Goal: Task Accomplishment & Management: Use online tool/utility

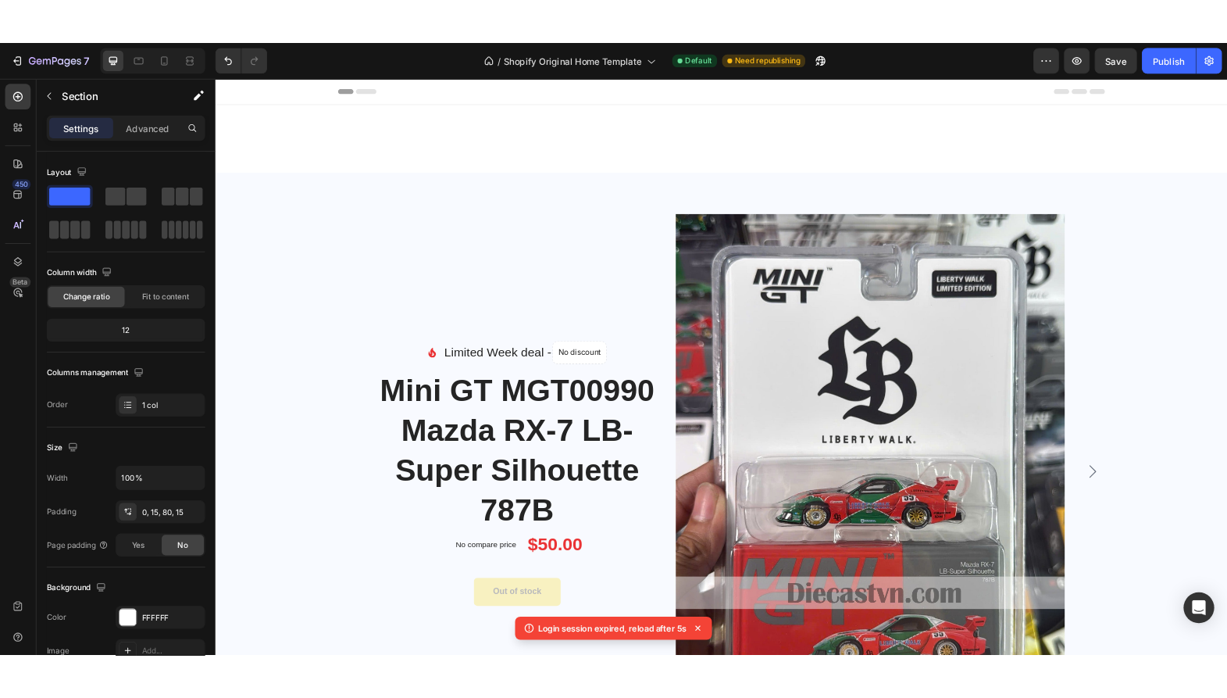
scroll to position [703, 0]
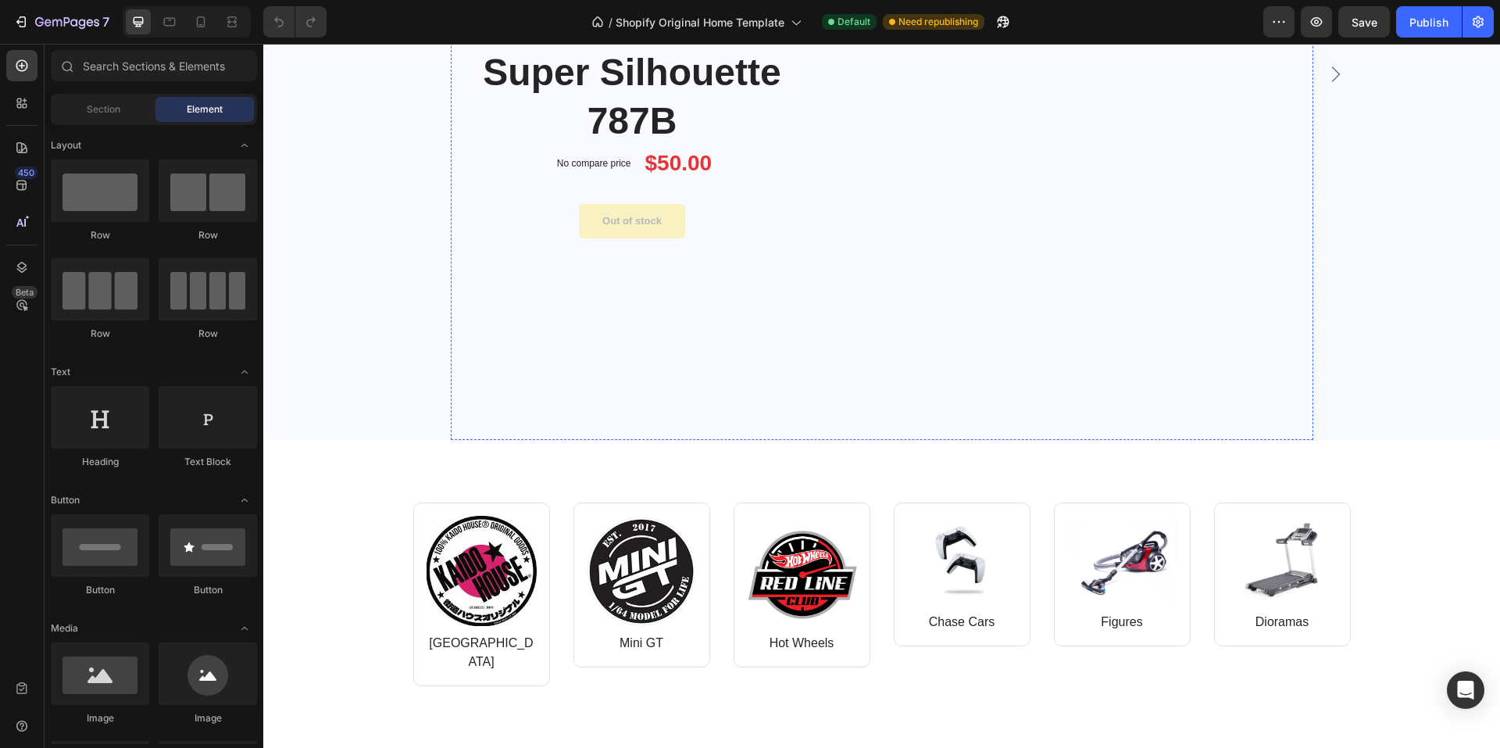
scroll to position [469, 0]
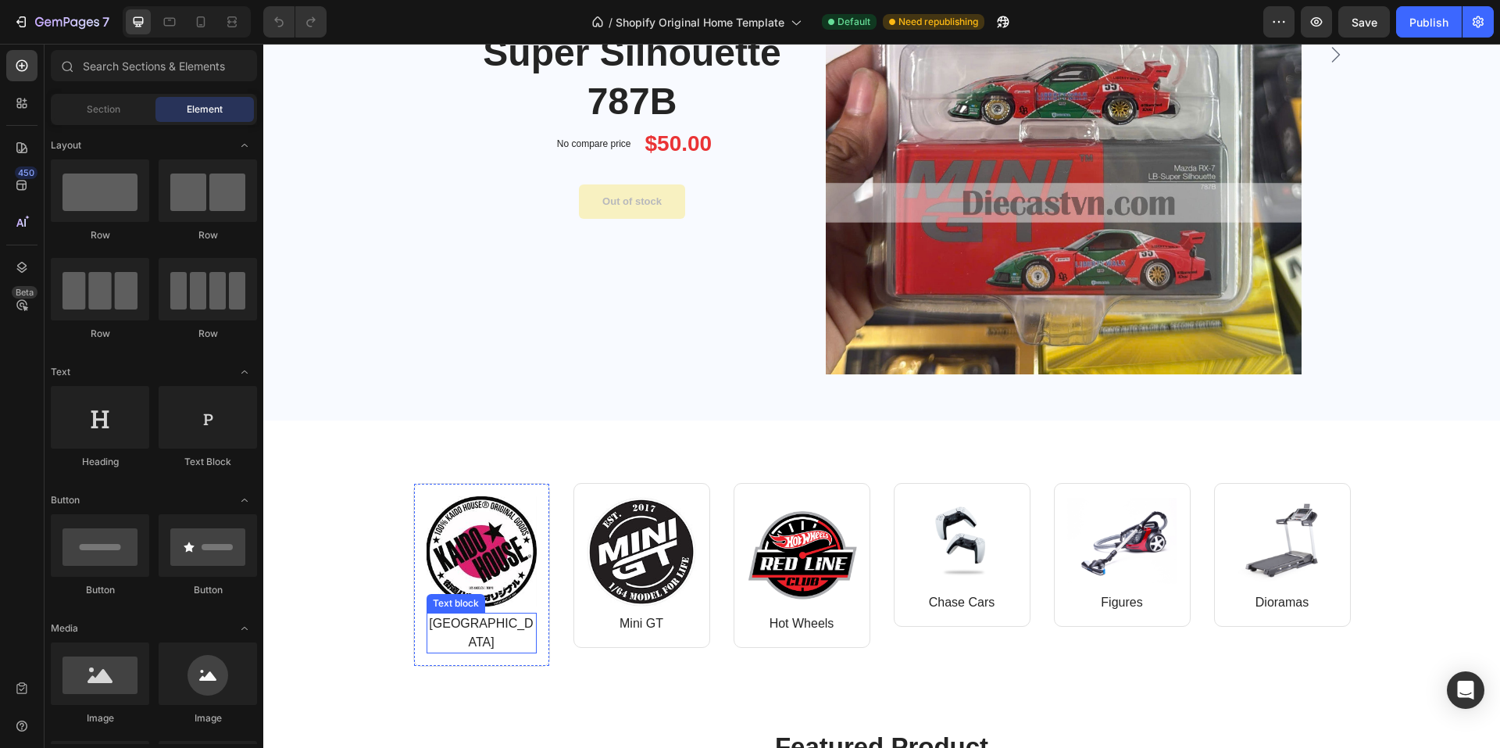
click at [493, 628] on p "[GEOGRAPHIC_DATA]" at bounding box center [481, 632] width 107 height 37
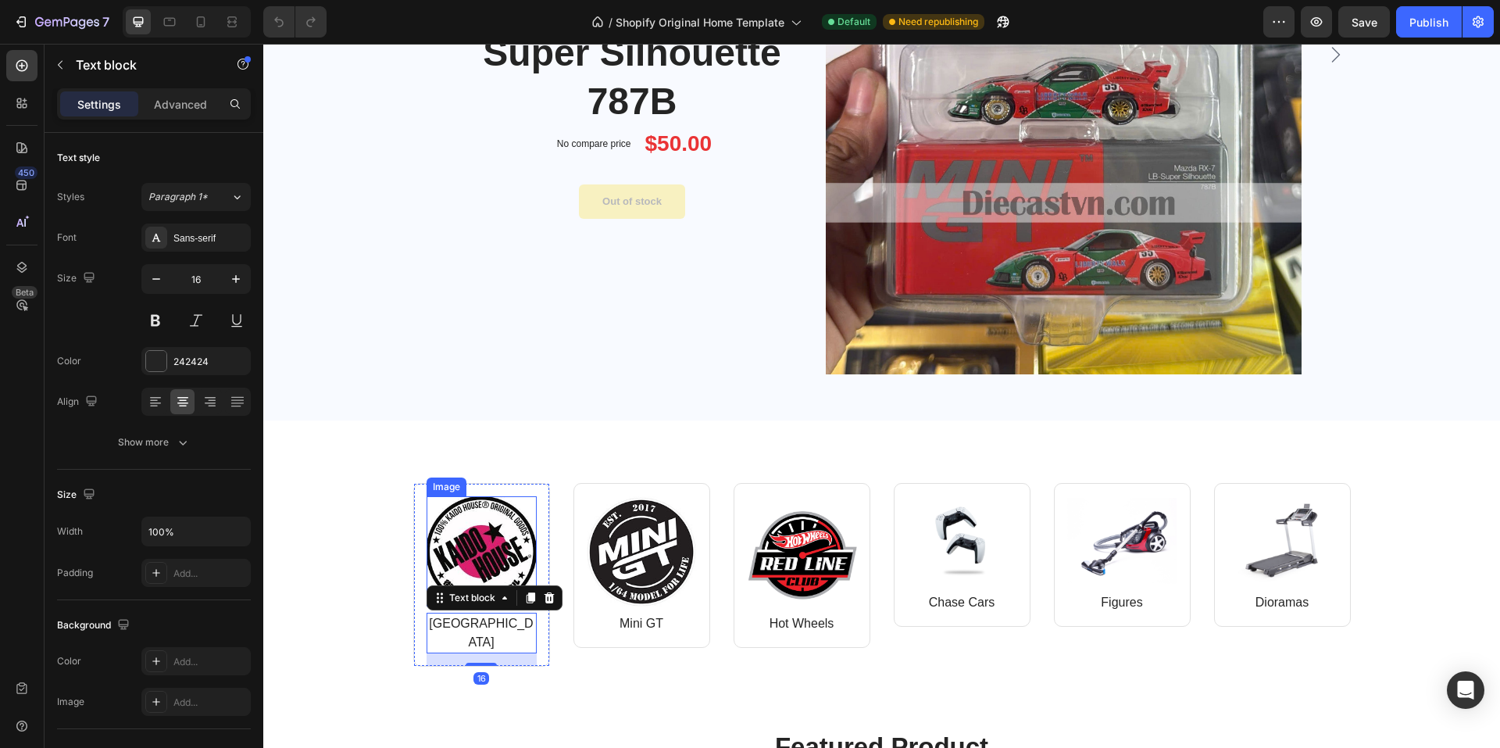
click at [505, 557] on img at bounding box center [481, 551] width 110 height 110
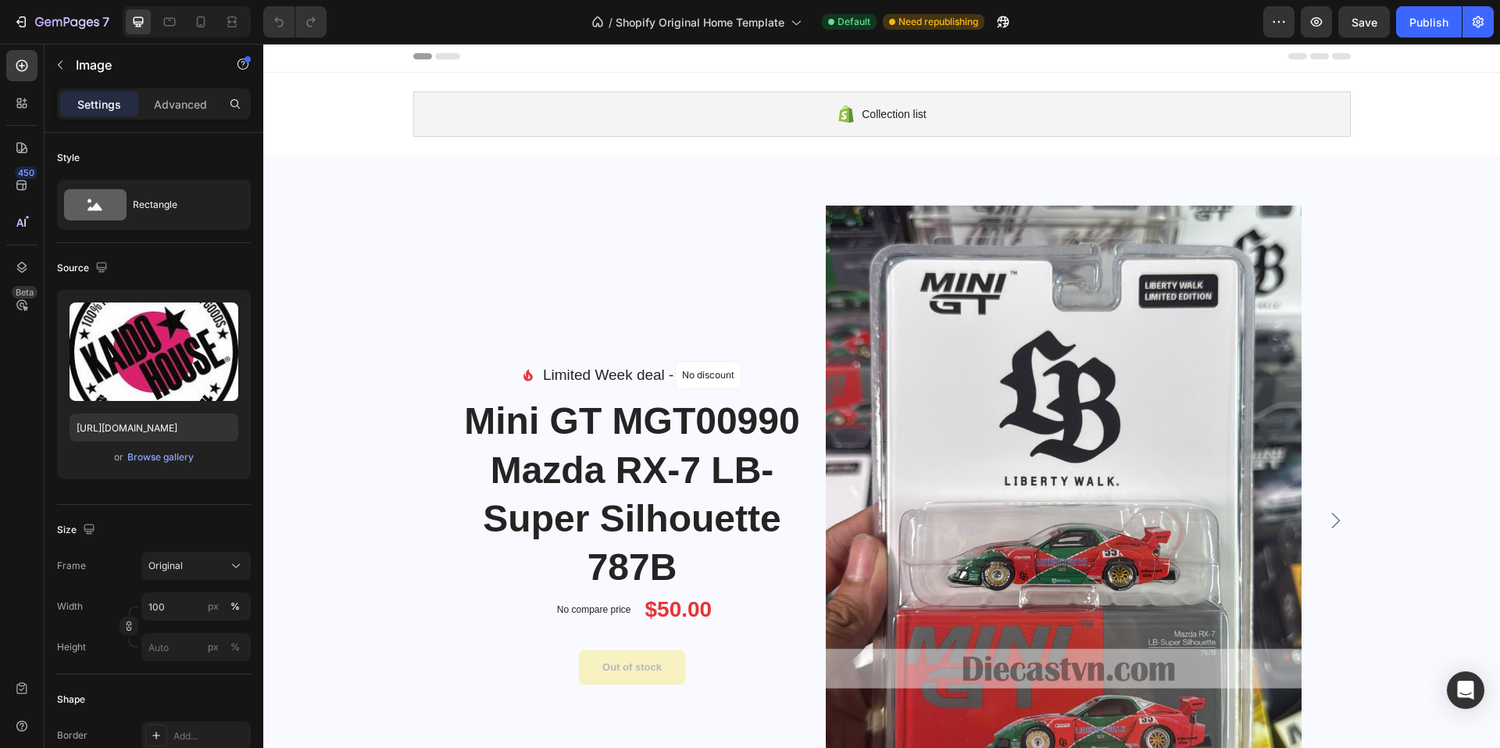
scroll to position [0, 0]
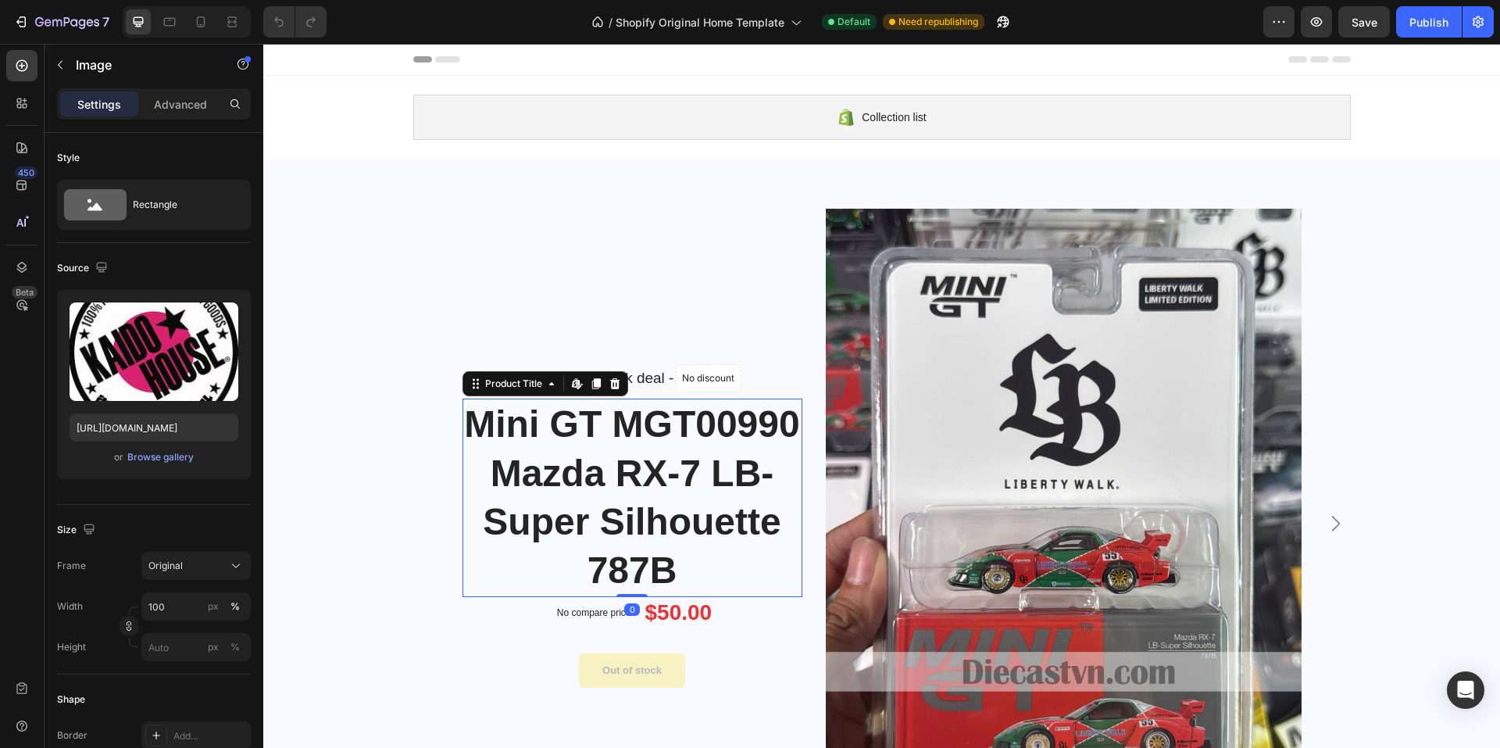
click at [681, 449] on h1 "Mini GT MGT00990 Mazda RX-7 LB-Super Silhouette 787B" at bounding box center [632, 497] width 340 height 198
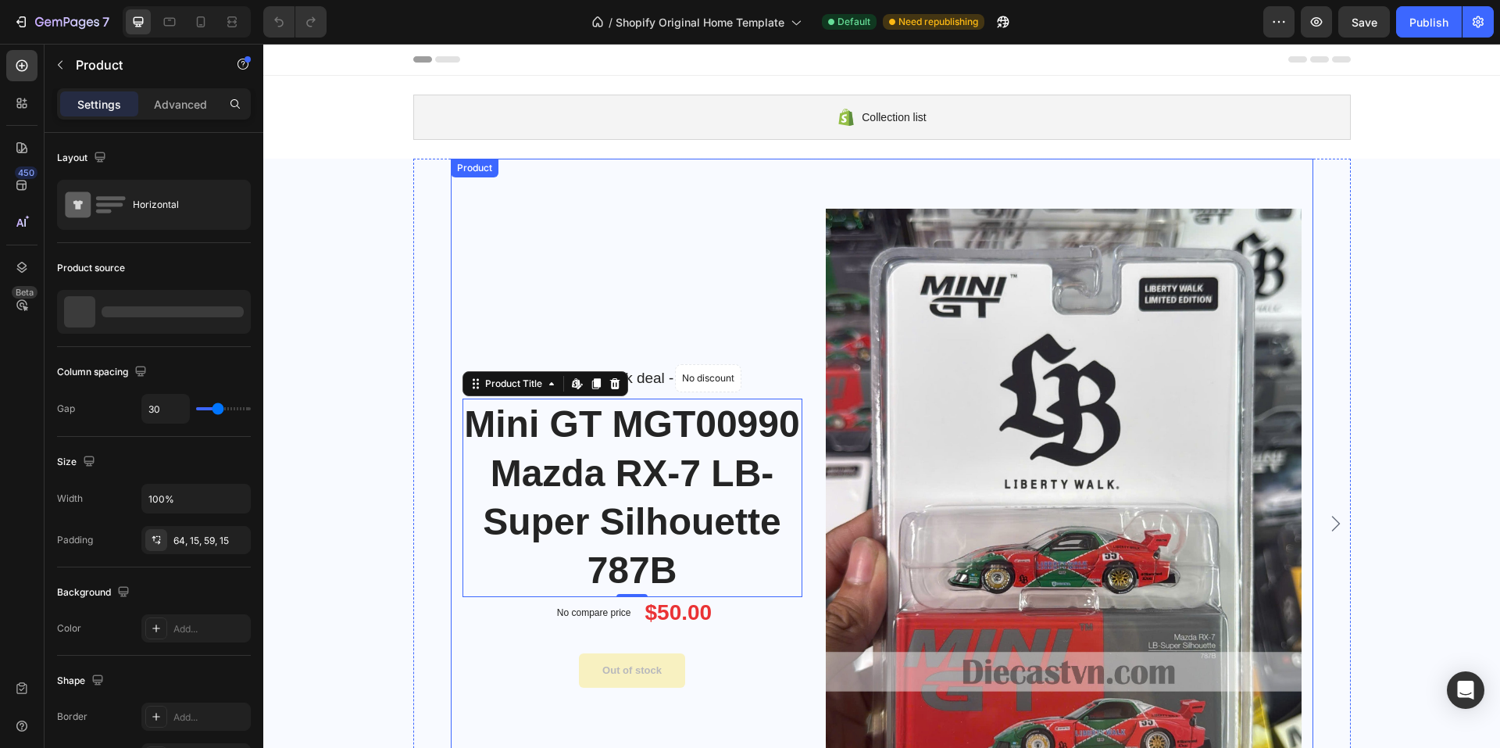
click at [476, 191] on div "Image Limited Week deal - Text block No discount Not be displayed when publishe…" at bounding box center [882, 524] width 862 height 730
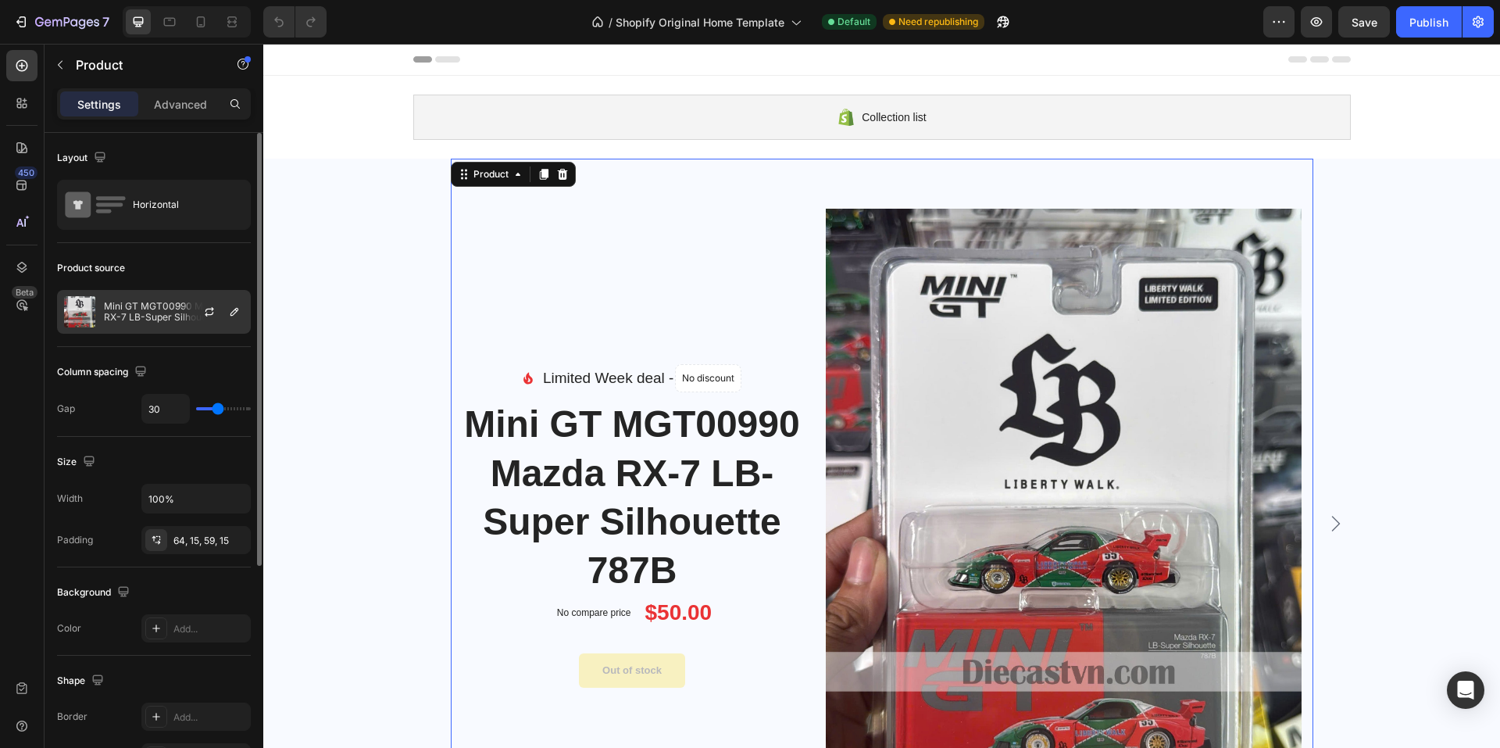
click at [169, 323] on div "Mini GT MGT00990 Mazda RX-7 LB-Super Silhouette 787B" at bounding box center [154, 312] width 194 height 44
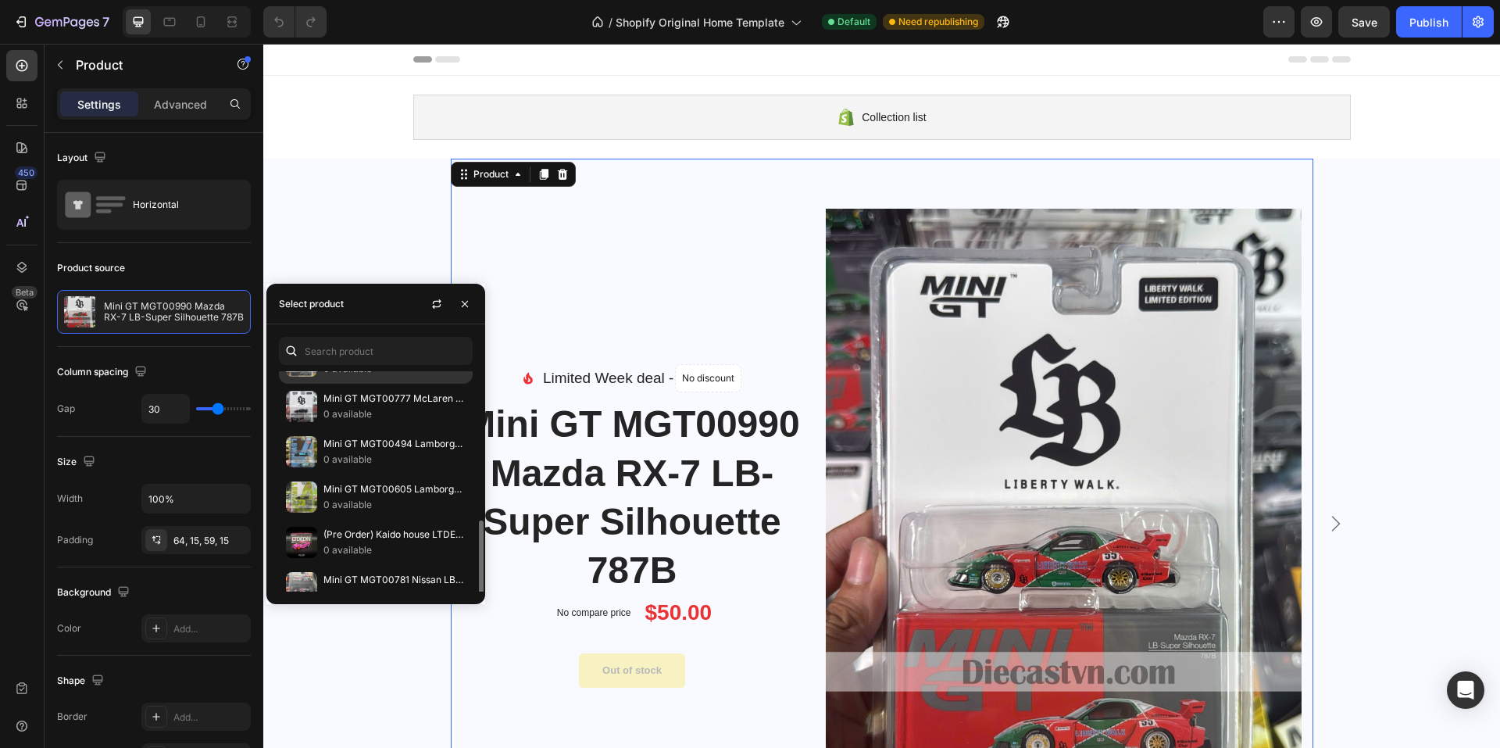
scroll to position [156, 0]
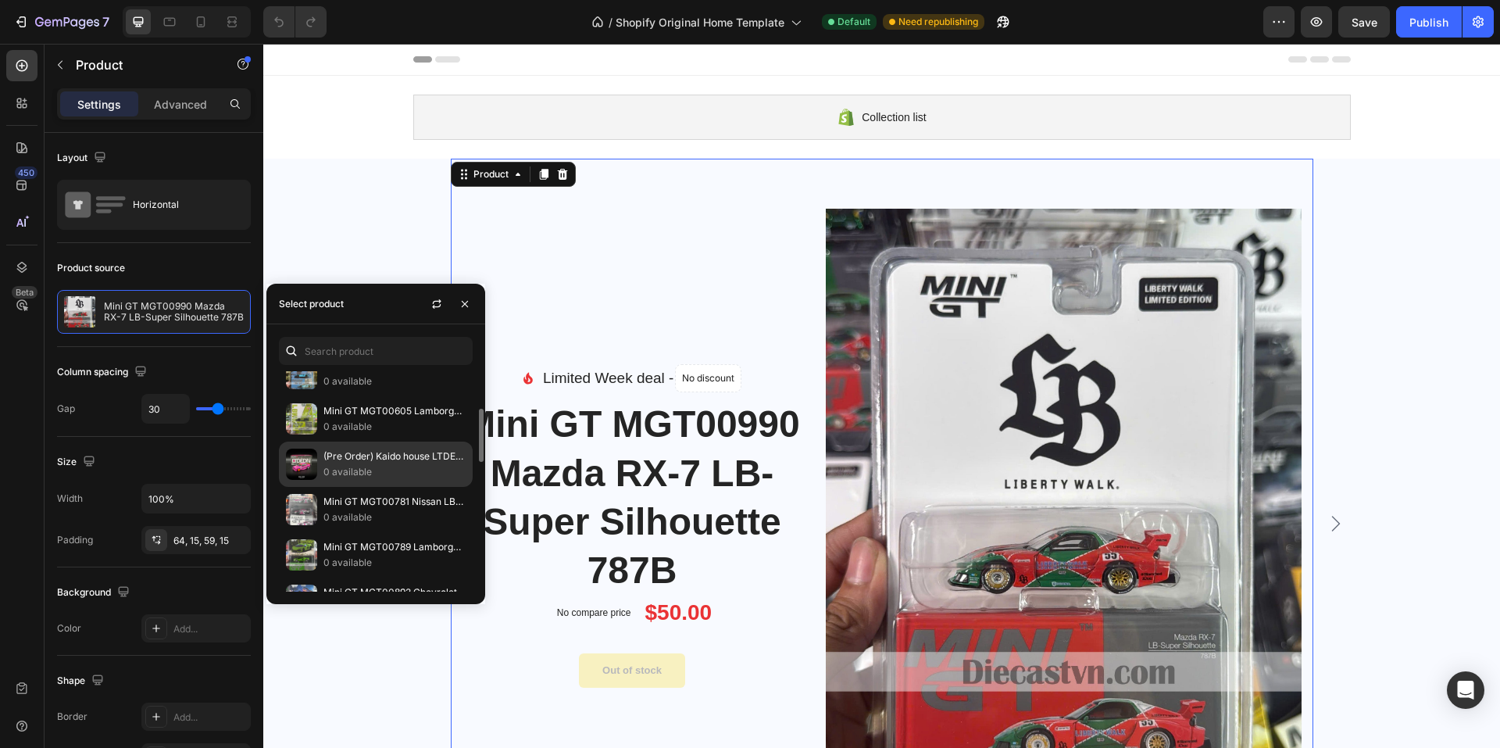
click at [419, 472] on p "0 available" at bounding box center [394, 472] width 142 height 16
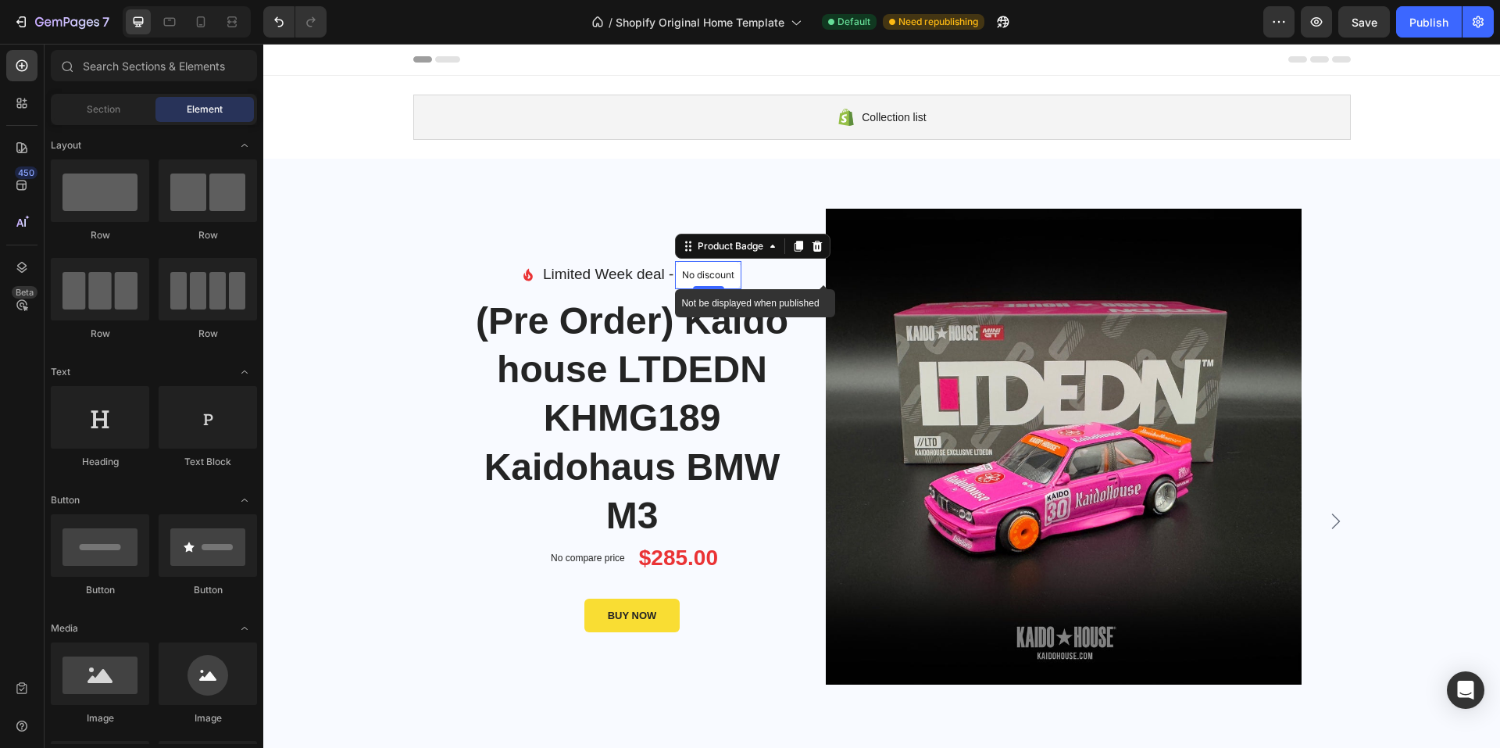
click at [718, 280] on p "No discount" at bounding box center [708, 275] width 52 height 14
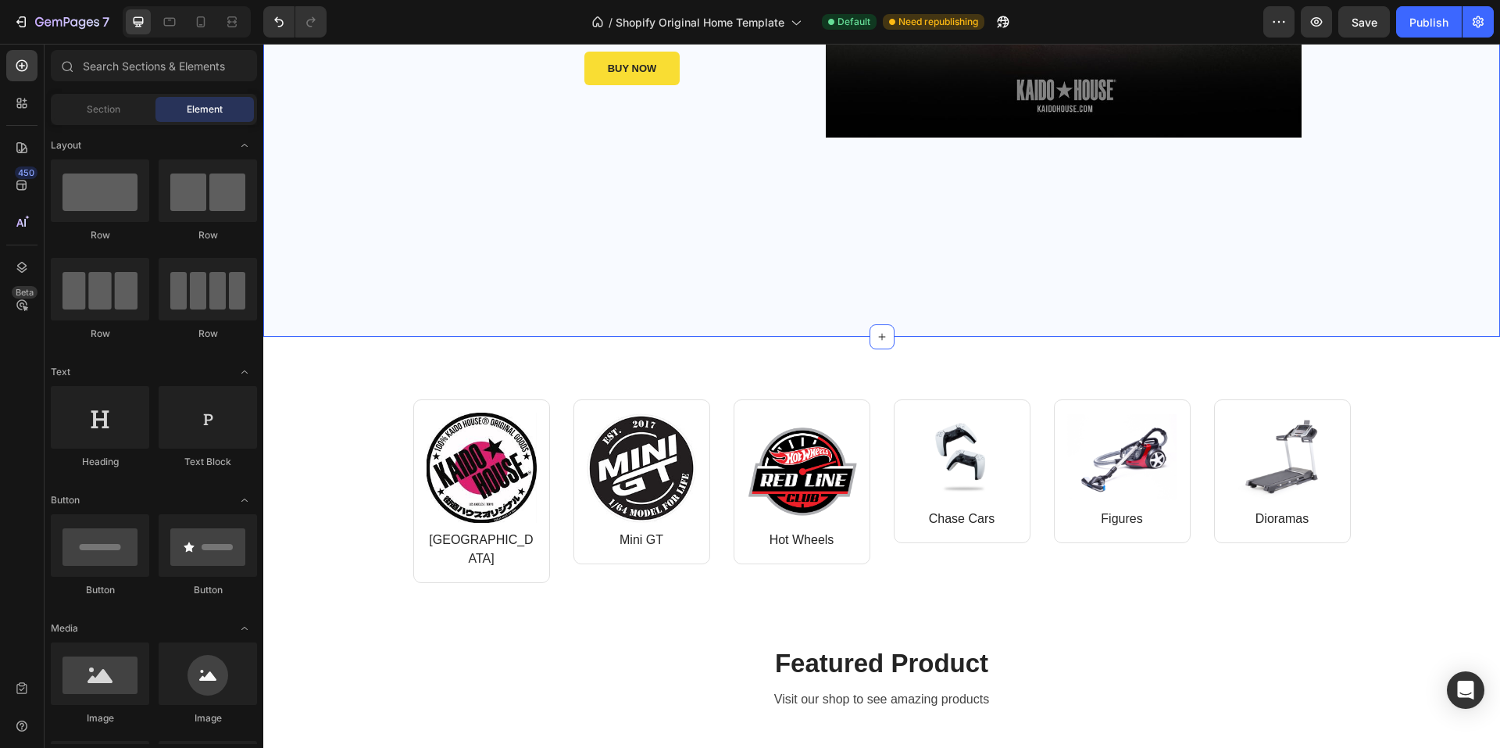
scroll to position [625, 0]
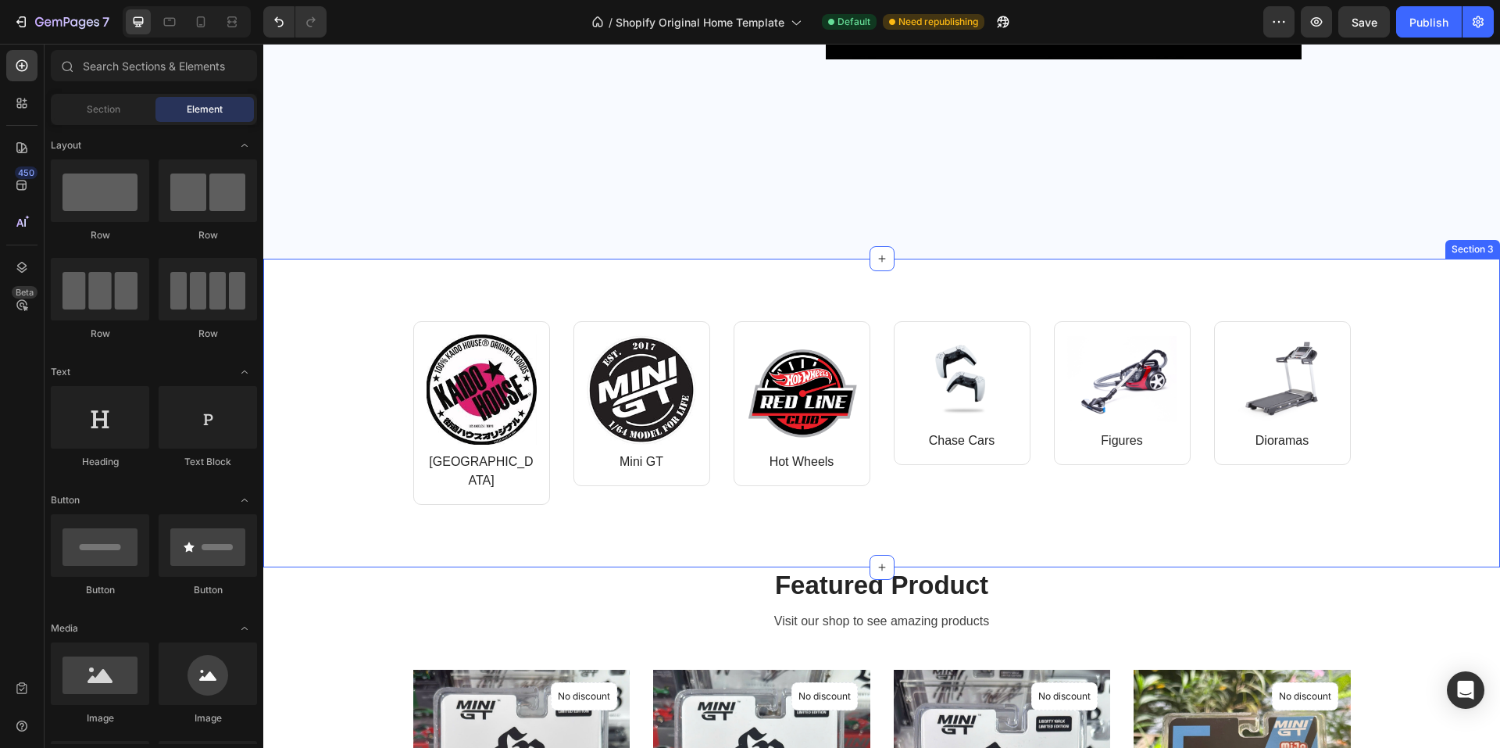
click at [359, 291] on div "Image Kaido House Text block Row Image Mini GT Text block Row Row Image Hot Whe…" at bounding box center [881, 413] width 1237 height 309
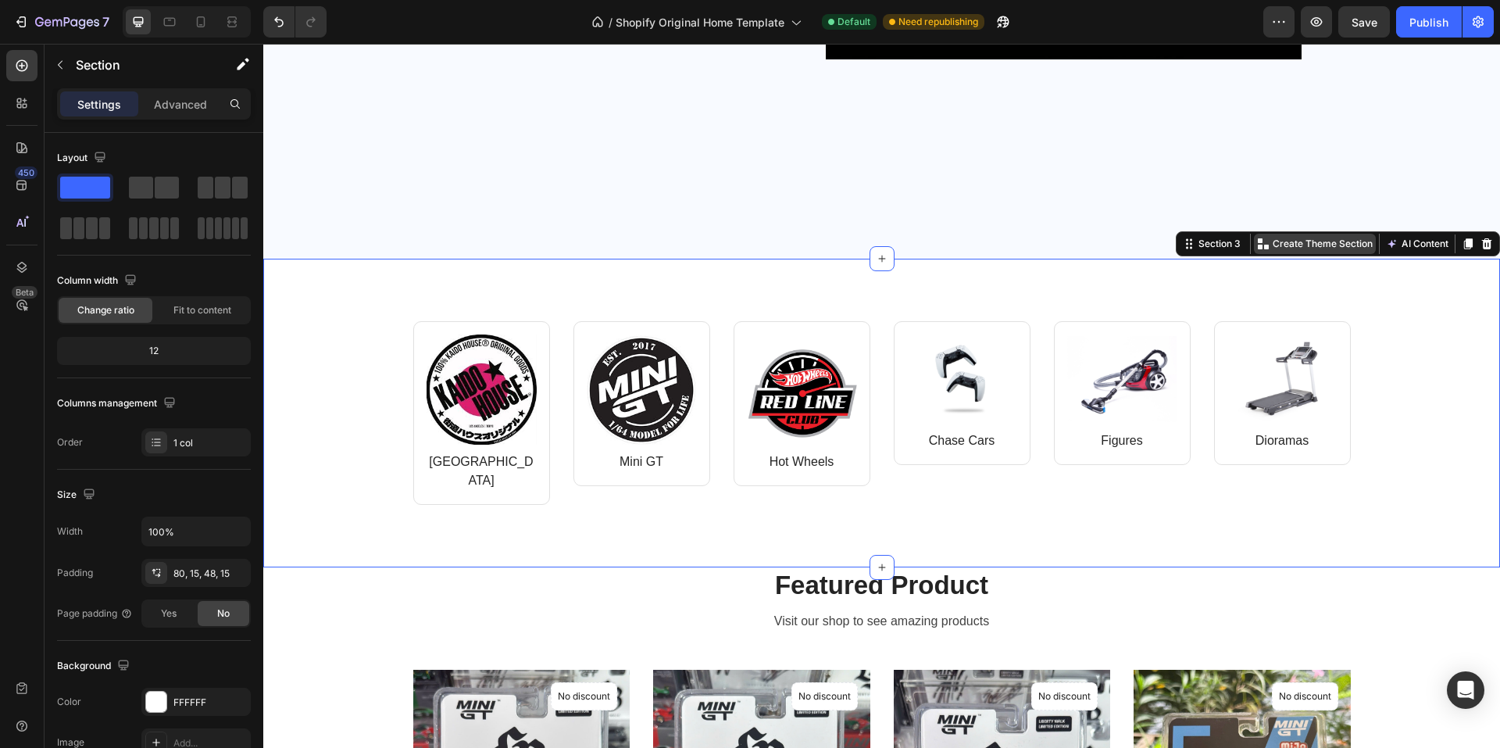
click at [1226, 244] on p "Create Theme Section" at bounding box center [1322, 244] width 100 height 14
click at [934, 381] on img at bounding box center [962, 378] width 110 height 89
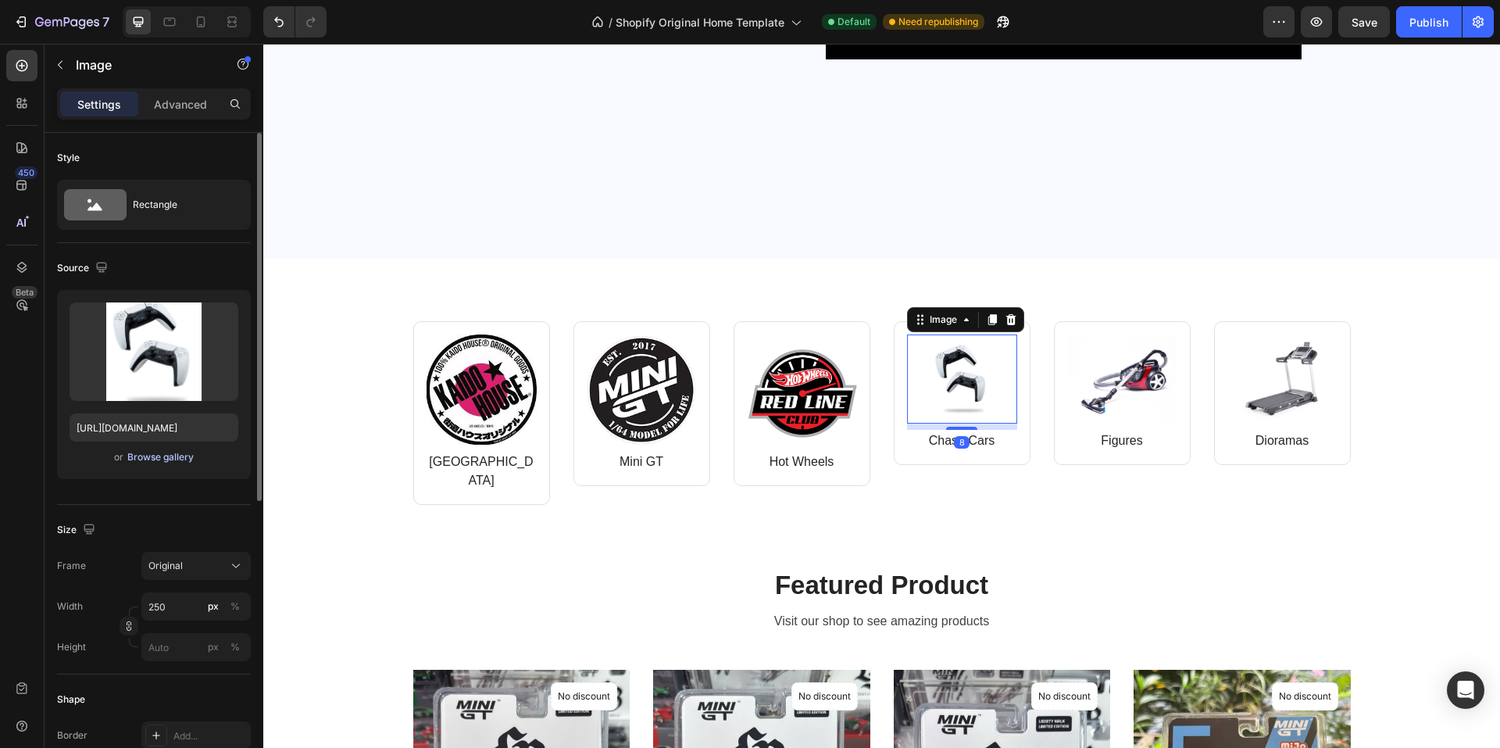
click at [143, 455] on div "Browse gallery" at bounding box center [160, 457] width 66 height 14
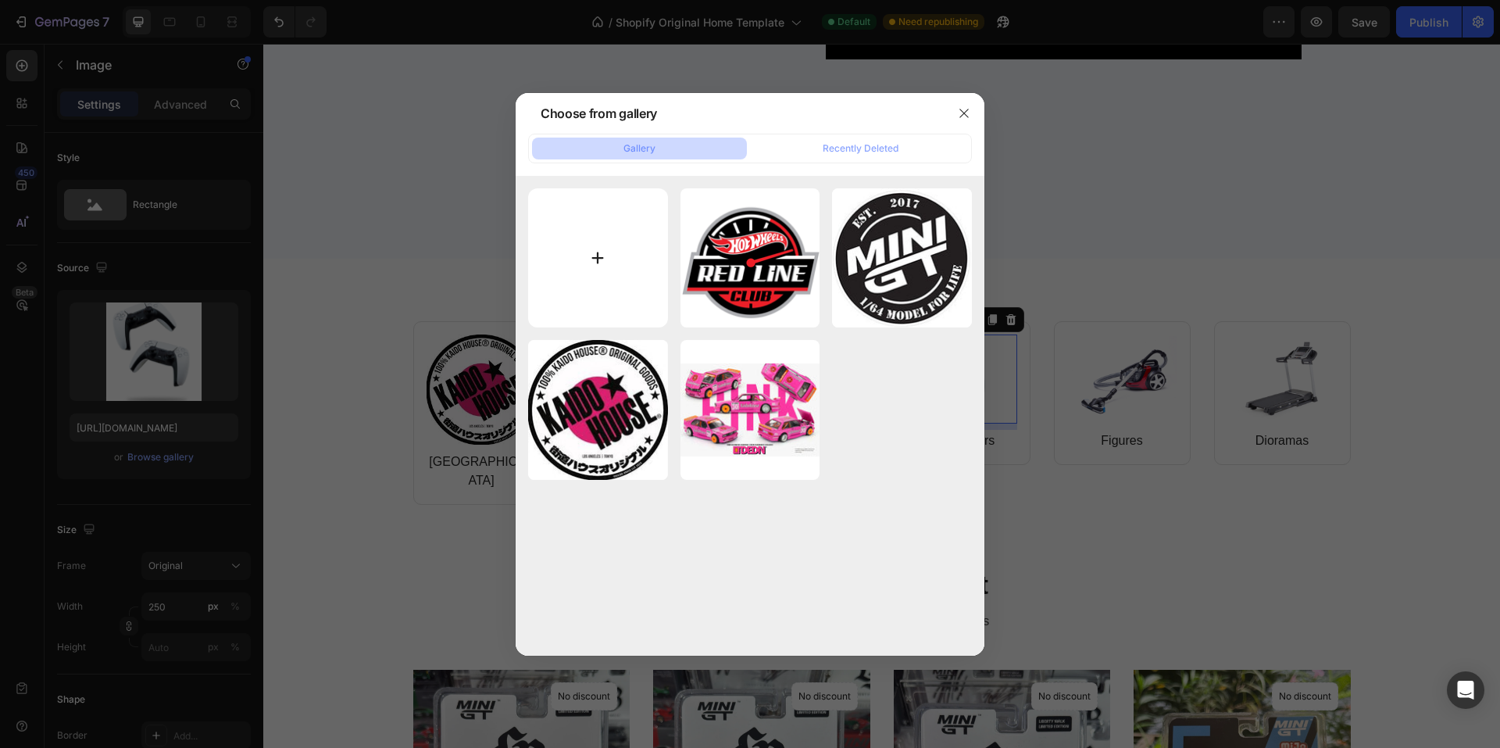
click at [598, 255] on input "file" at bounding box center [598, 258] width 140 height 140
type input "C:\fakepath\Chase.jpg"
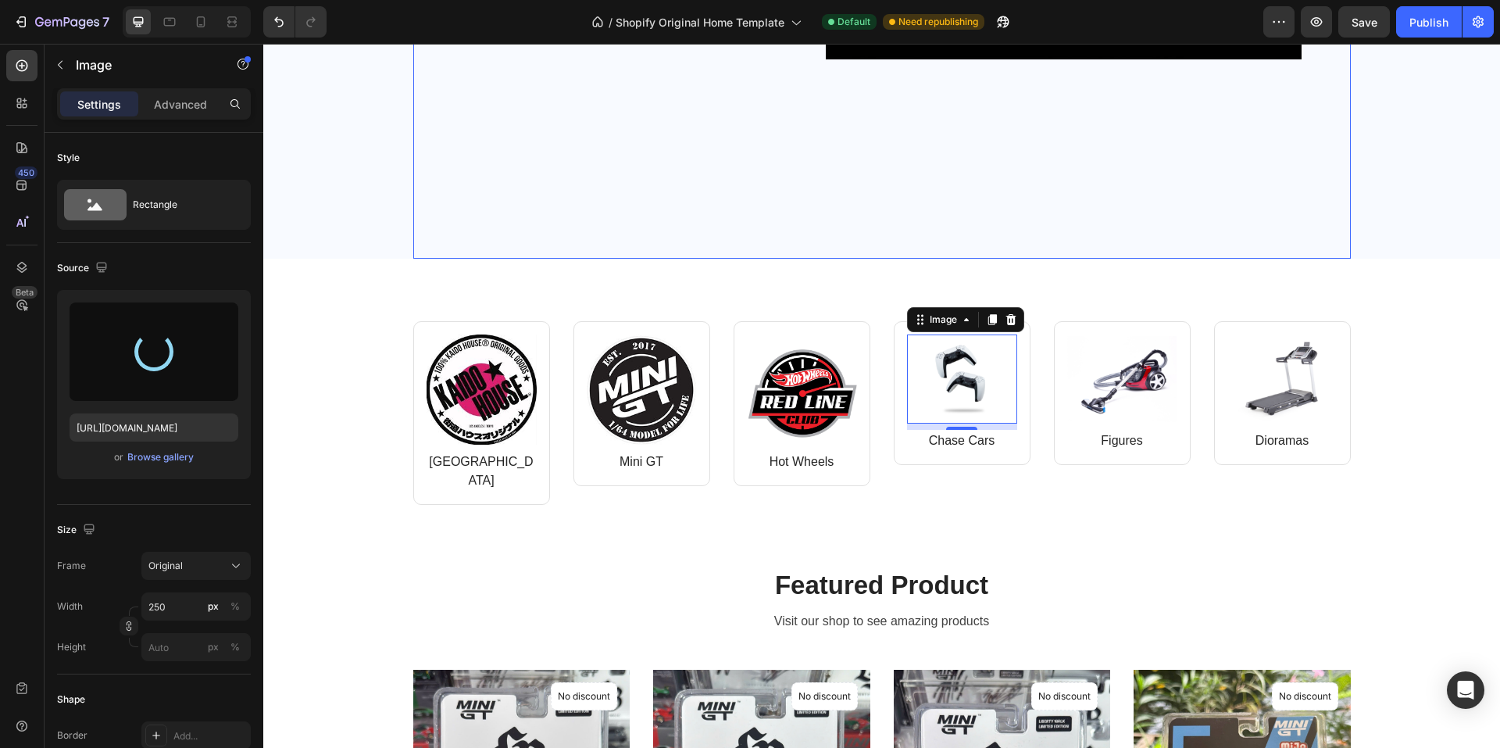
type input "[URL][DOMAIN_NAME]"
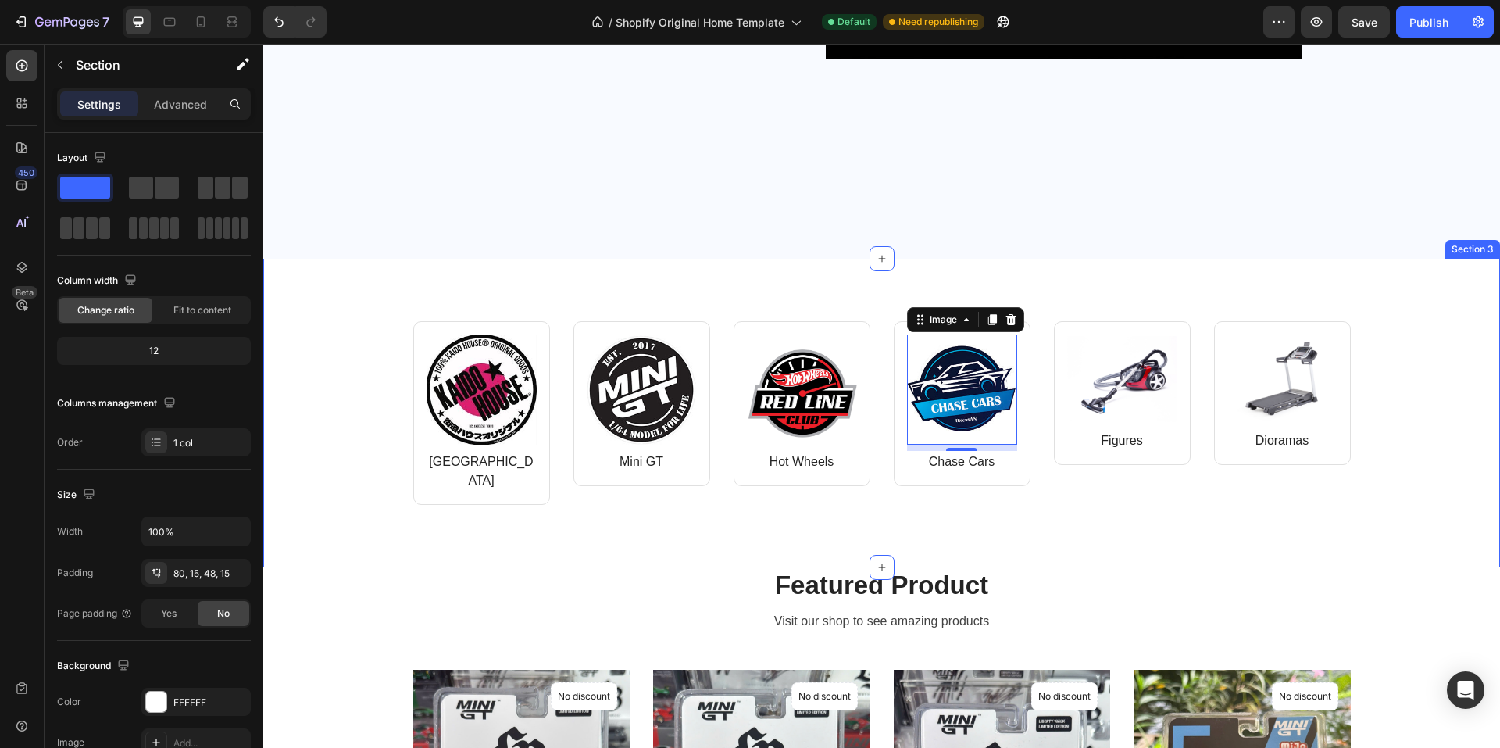
click at [1062, 512] on div "Image Kaido House Text block Row Image Mini GT Text block Row Row Image Hot Whe…" at bounding box center [881, 413] width 1237 height 309
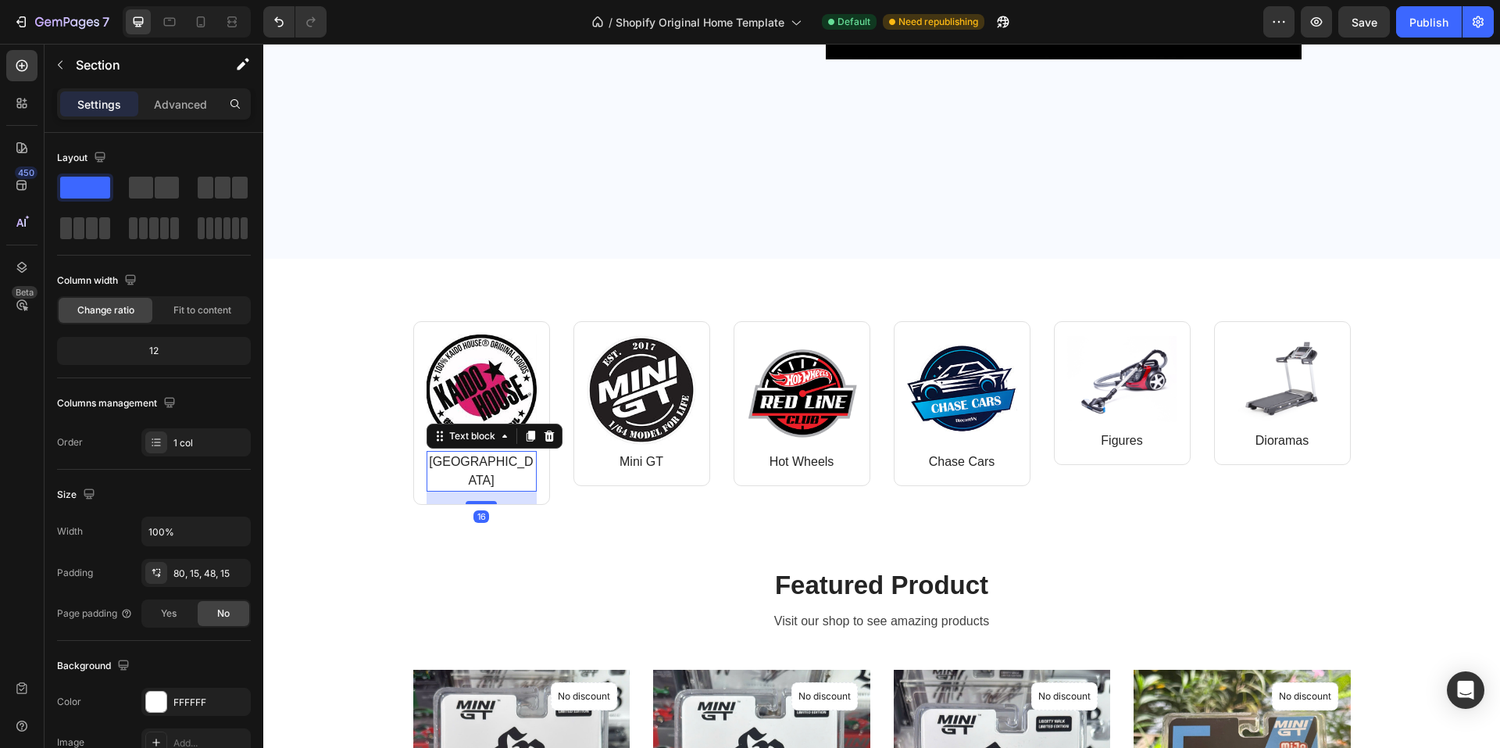
click at [476, 463] on p "[GEOGRAPHIC_DATA]" at bounding box center [481, 470] width 107 height 37
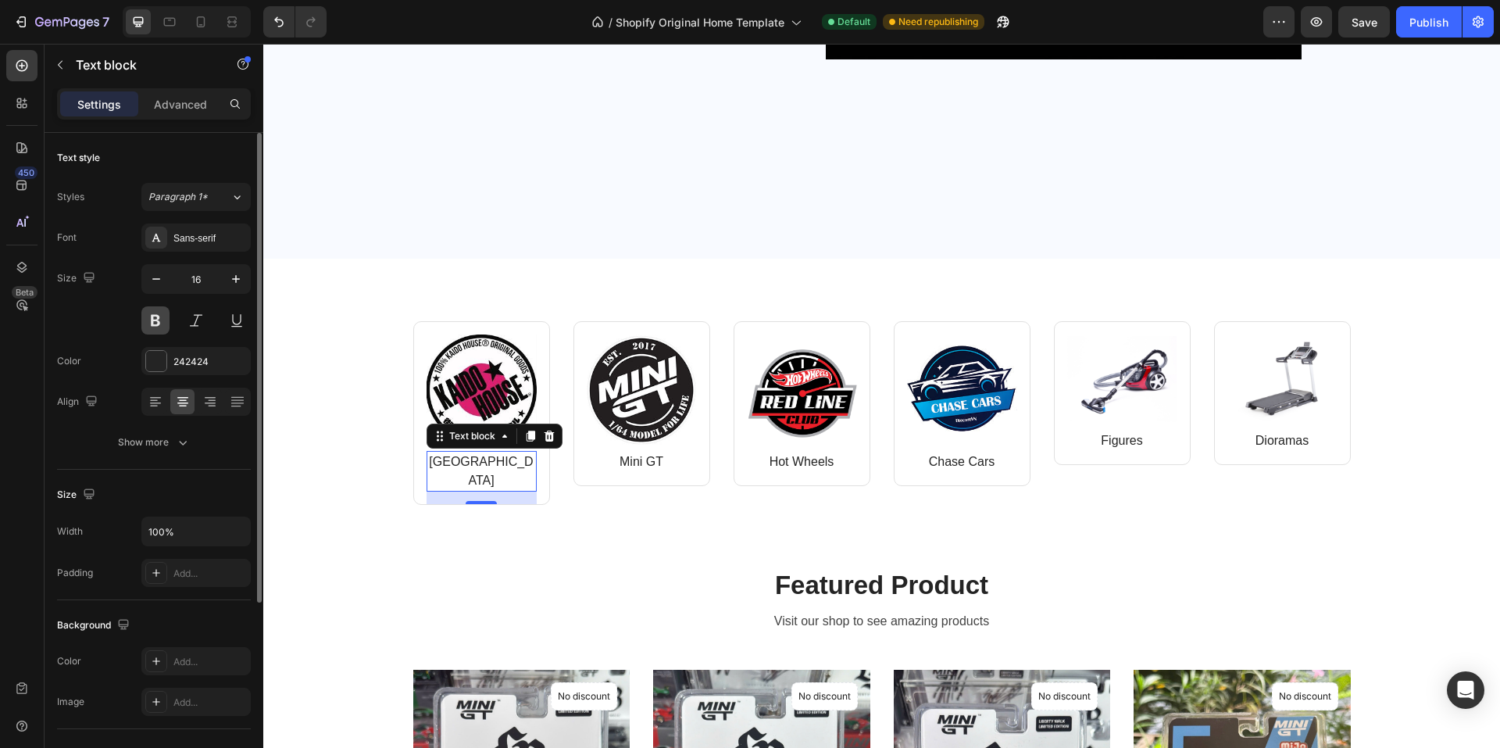
click at [156, 317] on button at bounding box center [155, 320] width 28 height 28
click at [198, 319] on button at bounding box center [196, 320] width 28 height 28
click at [202, 319] on button at bounding box center [196, 320] width 28 height 28
click at [237, 323] on button at bounding box center [237, 320] width 28 height 28
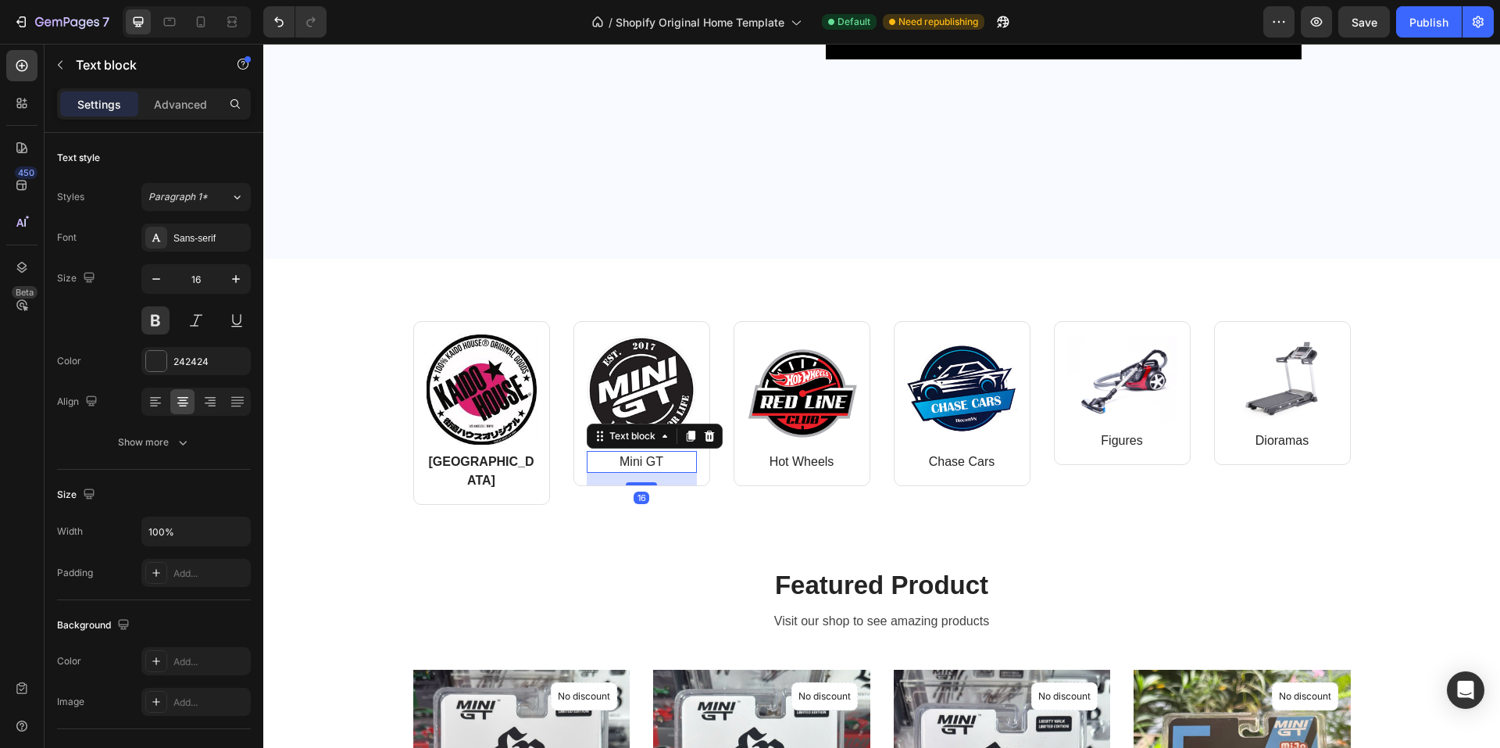
click at [630, 461] on p "Mini GT" at bounding box center [641, 461] width 107 height 19
click at [149, 319] on button at bounding box center [155, 320] width 28 height 28
click at [795, 460] on p "Hot Wheels" at bounding box center [801, 461] width 107 height 19
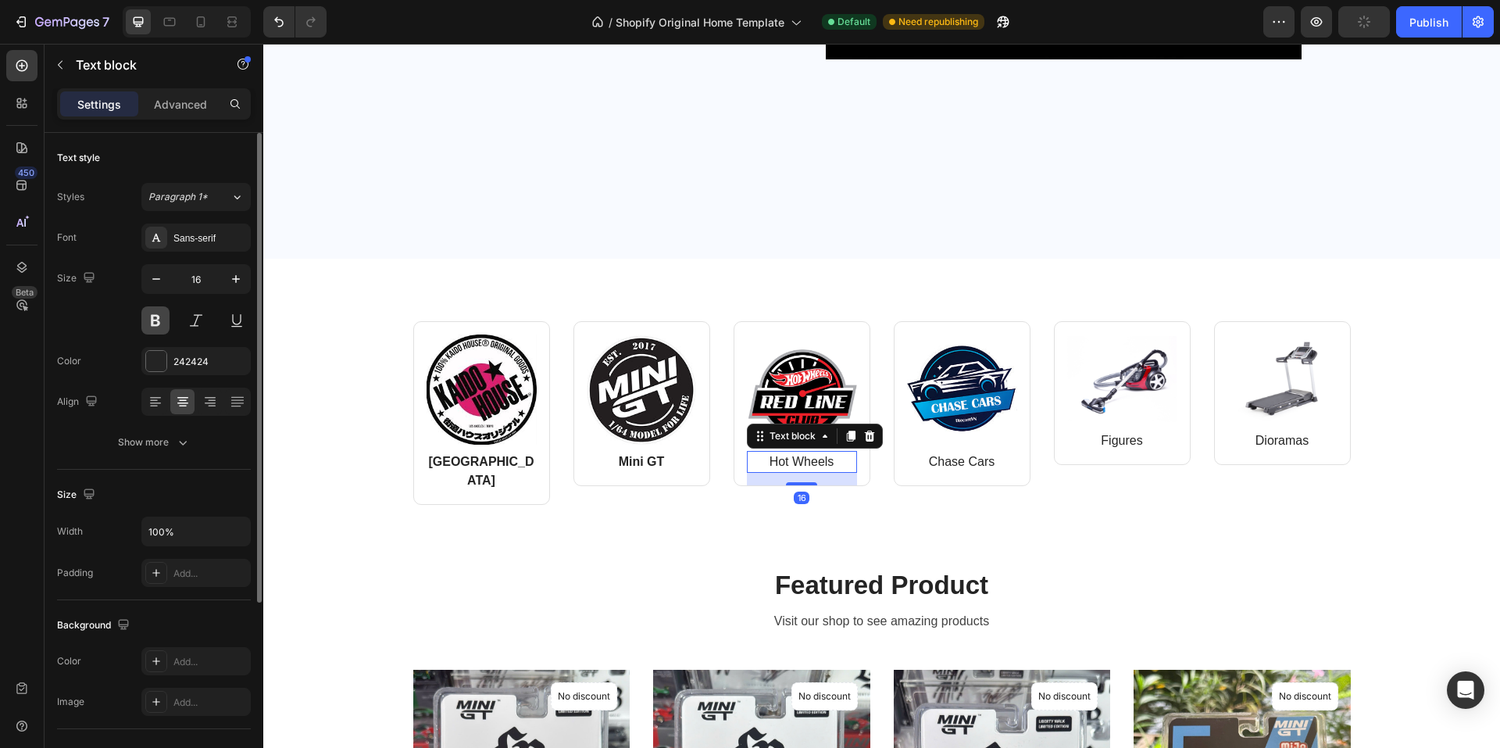
click at [150, 320] on button at bounding box center [155, 320] width 28 height 28
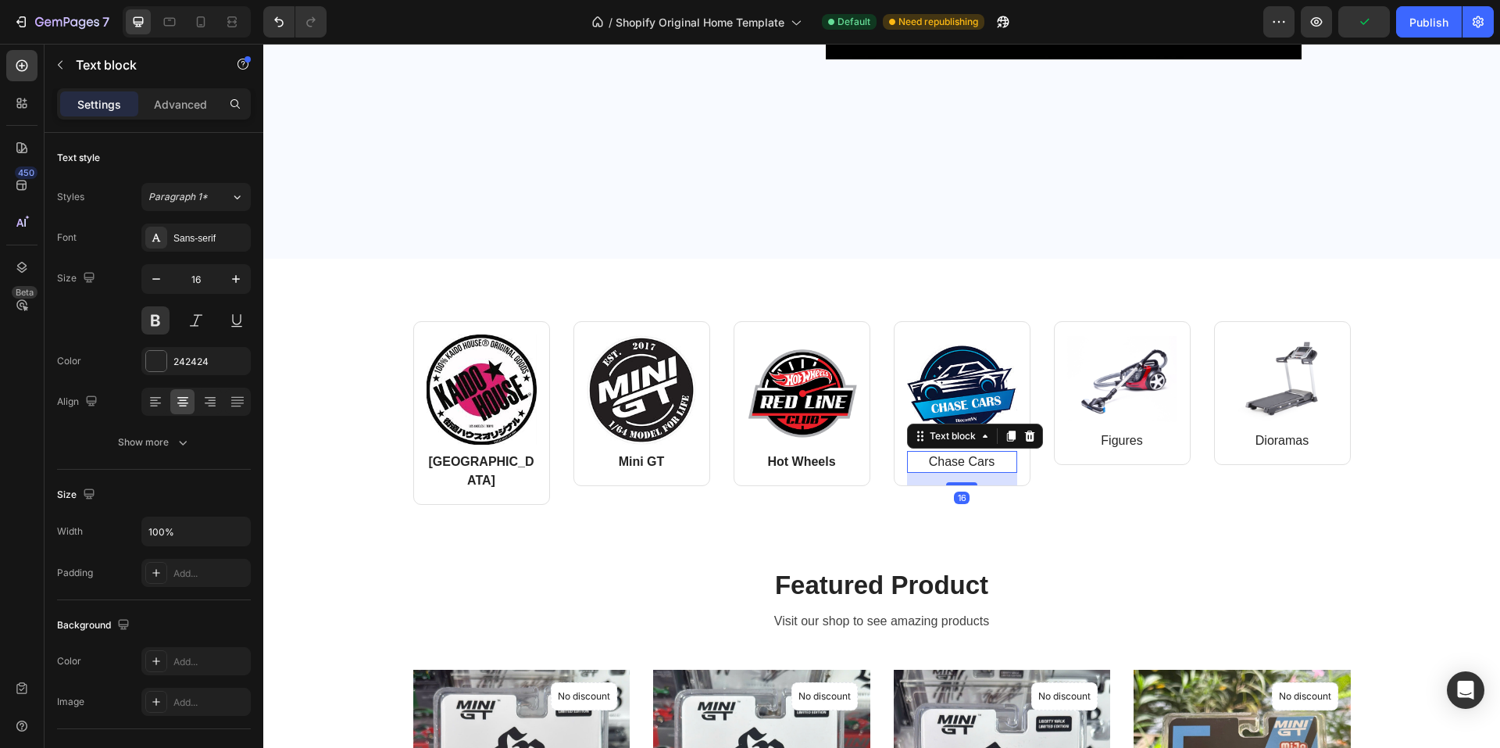
click at [937, 466] on p "Chase Cars" at bounding box center [961, 461] width 107 height 19
click at [155, 319] on button at bounding box center [155, 320] width 28 height 28
click at [1120, 438] on p "Figures" at bounding box center [1122, 440] width 107 height 19
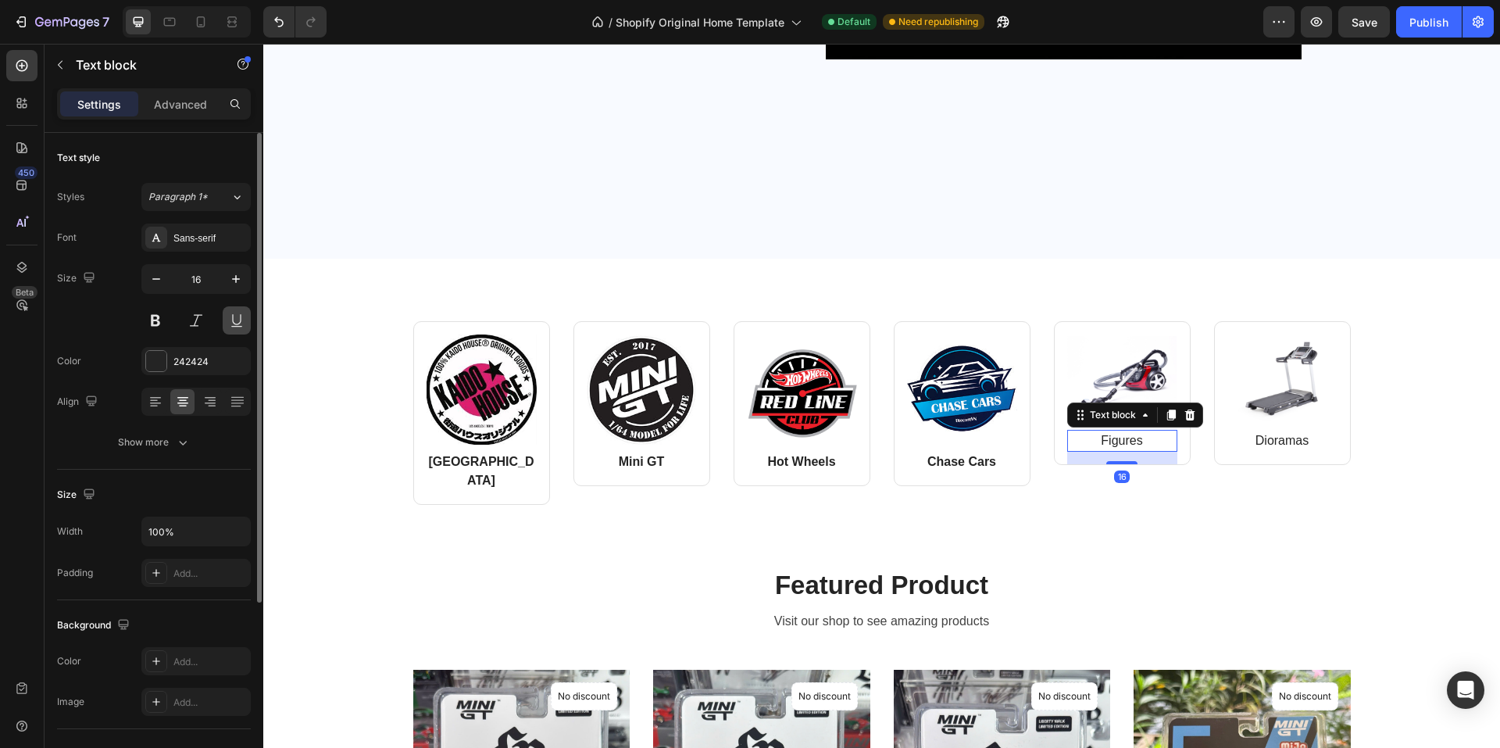
drag, startPoint x: 152, startPoint y: 317, endPoint x: 223, endPoint y: 327, distance: 72.6
click at [152, 317] on button at bounding box center [155, 320] width 28 height 28
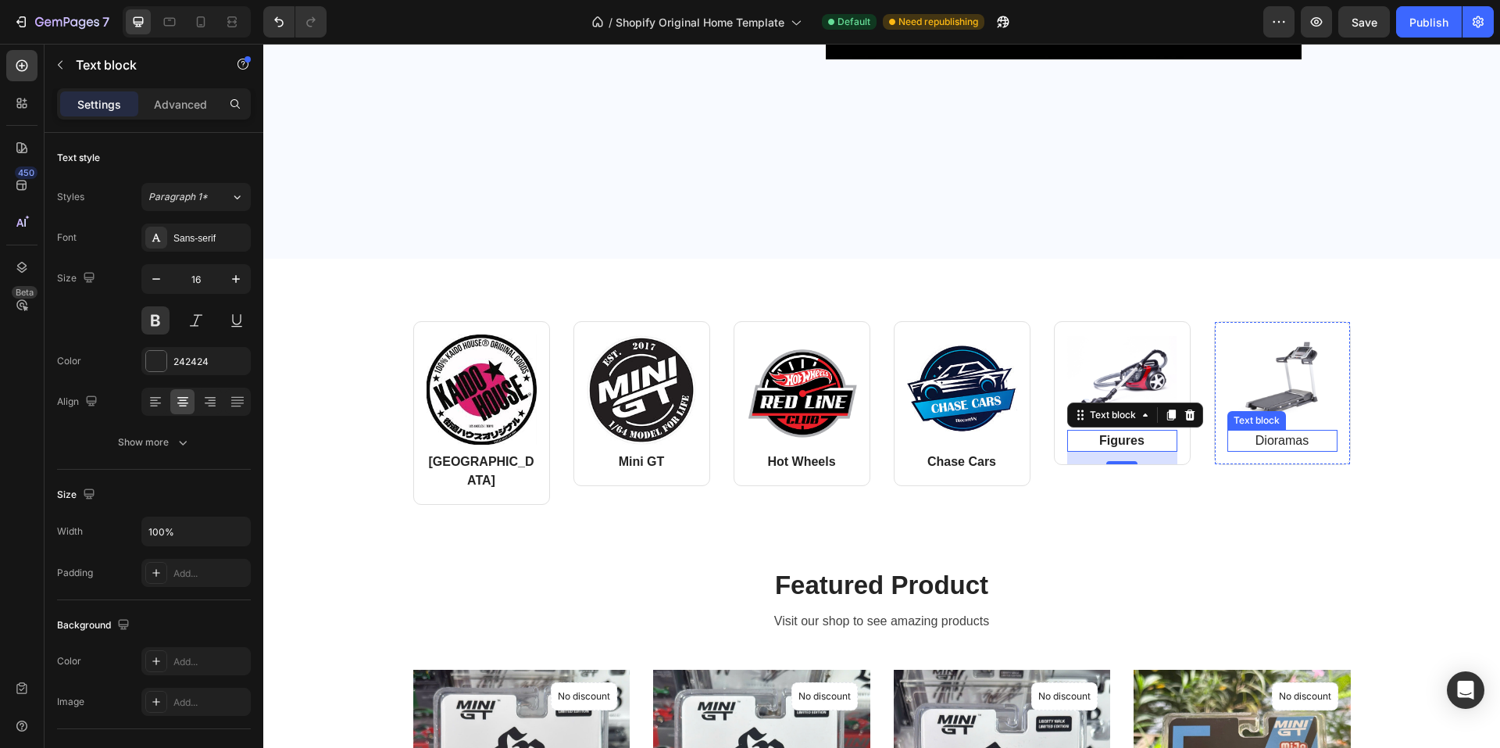
click at [1226, 442] on p "Dioramas" at bounding box center [1282, 440] width 107 height 19
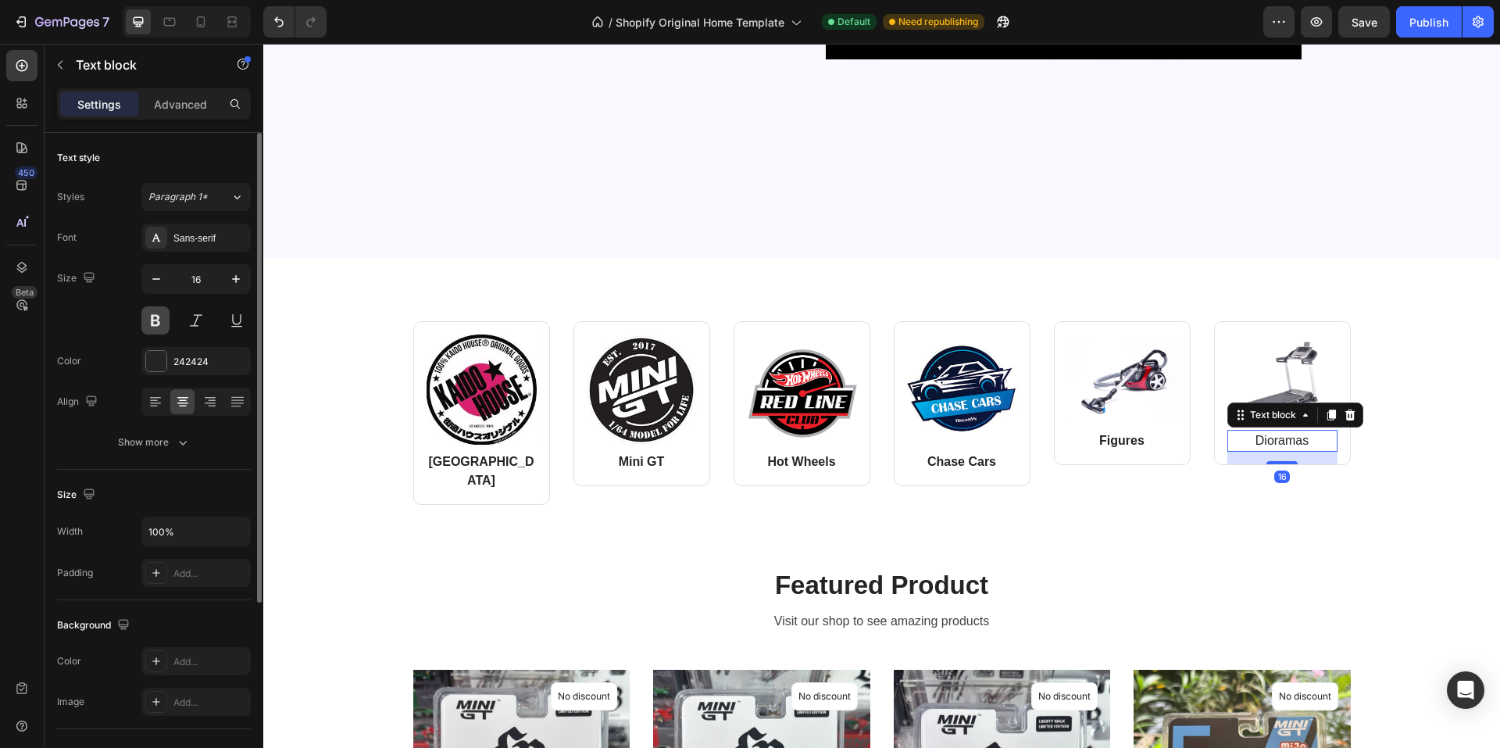
click at [156, 321] on button at bounding box center [155, 320] width 28 height 28
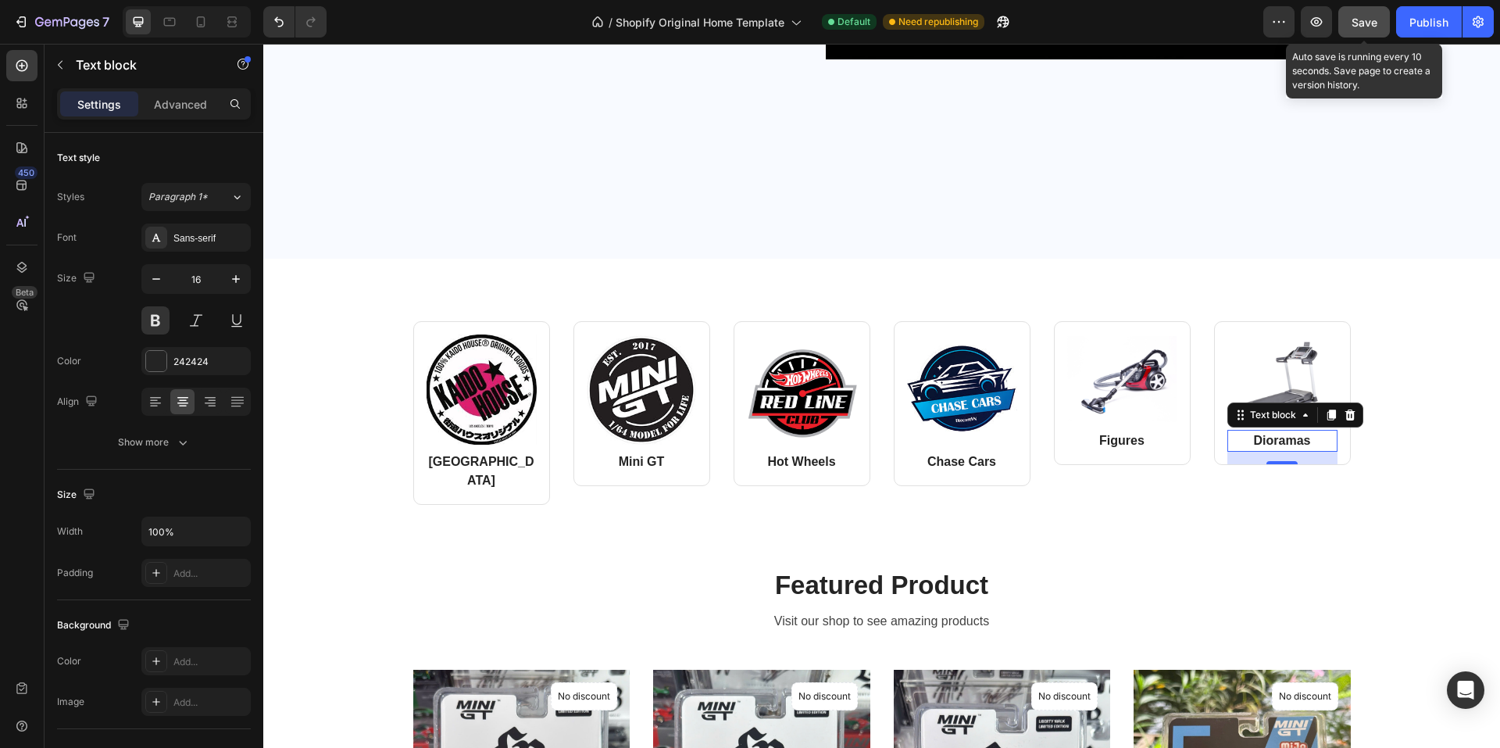
click at [1226, 26] on span "Save" at bounding box center [1364, 22] width 26 height 13
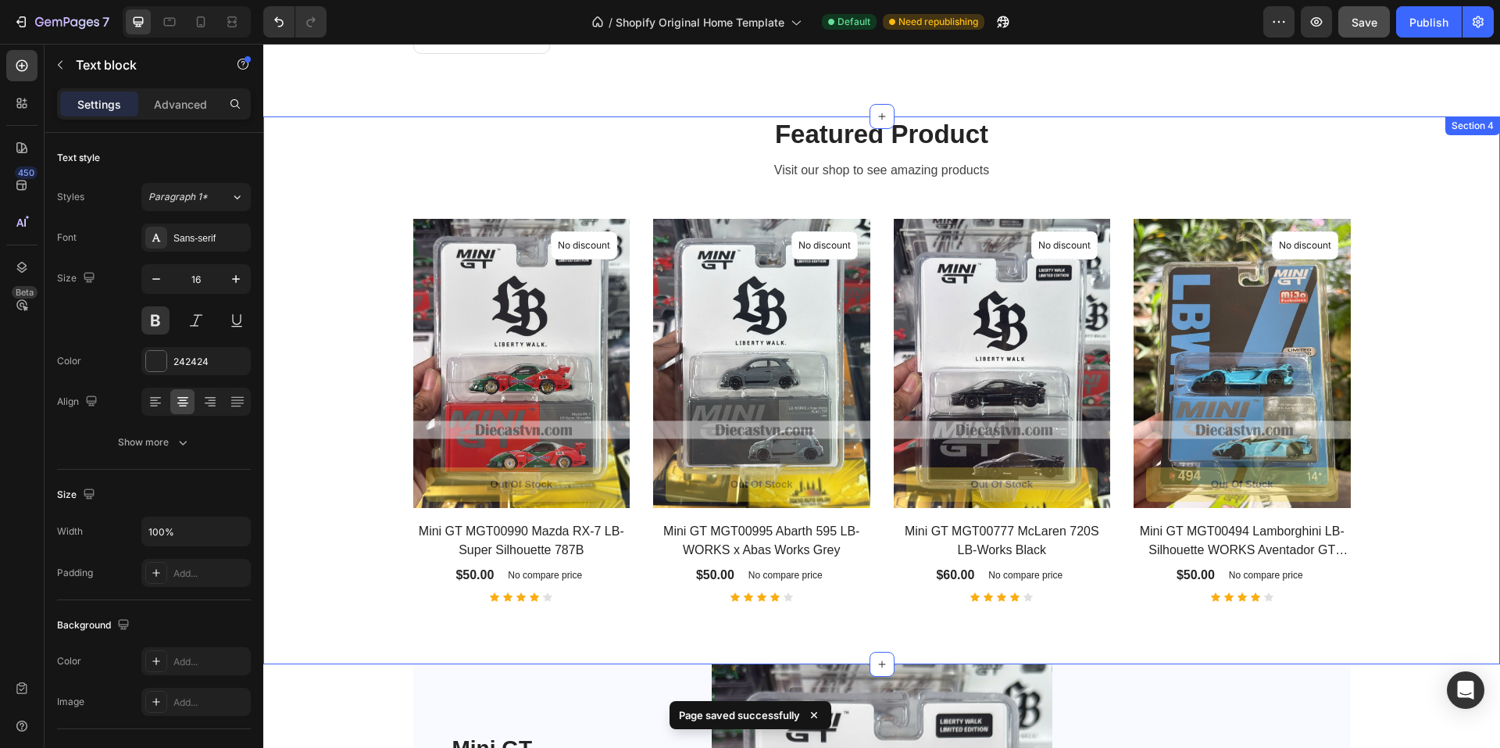
scroll to position [1094, 0]
